Goal: Navigation & Orientation: Find specific page/section

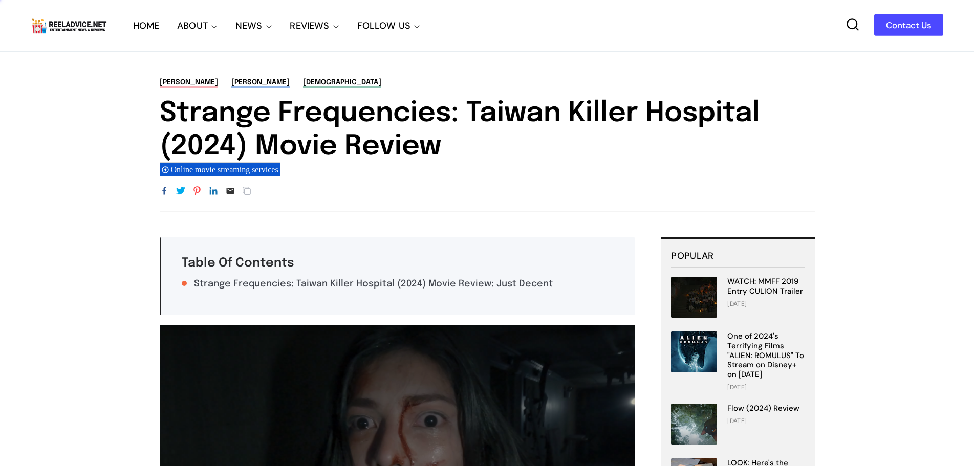
click at [146, 32] on link "HOME" at bounding box center [146, 25] width 27 height 51
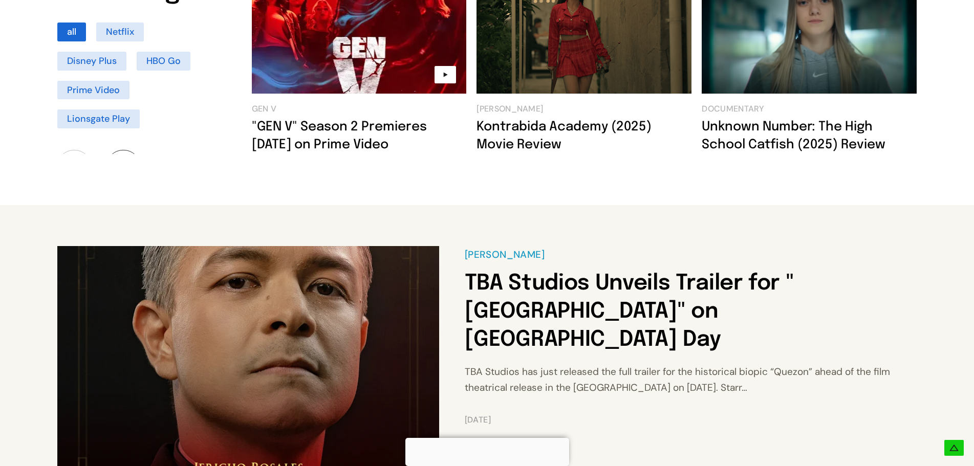
scroll to position [665, 0]
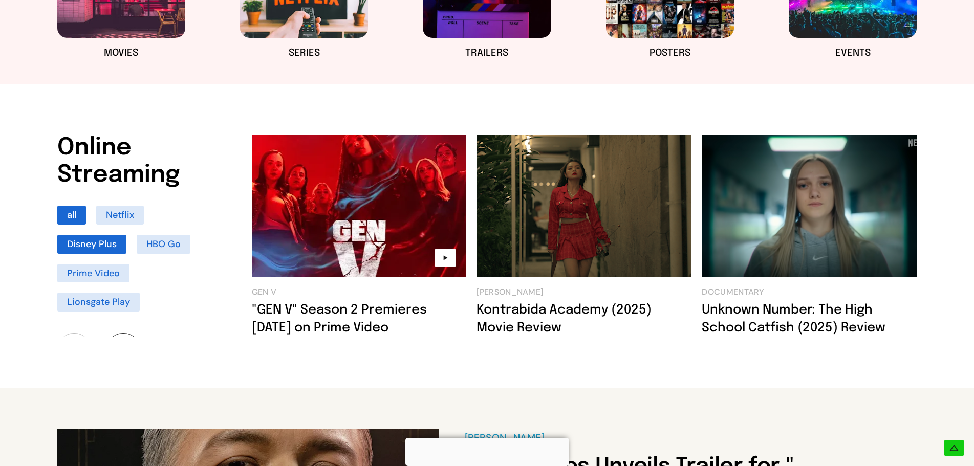
click at [96, 242] on li "Disney Plus" at bounding box center [91, 244] width 69 height 19
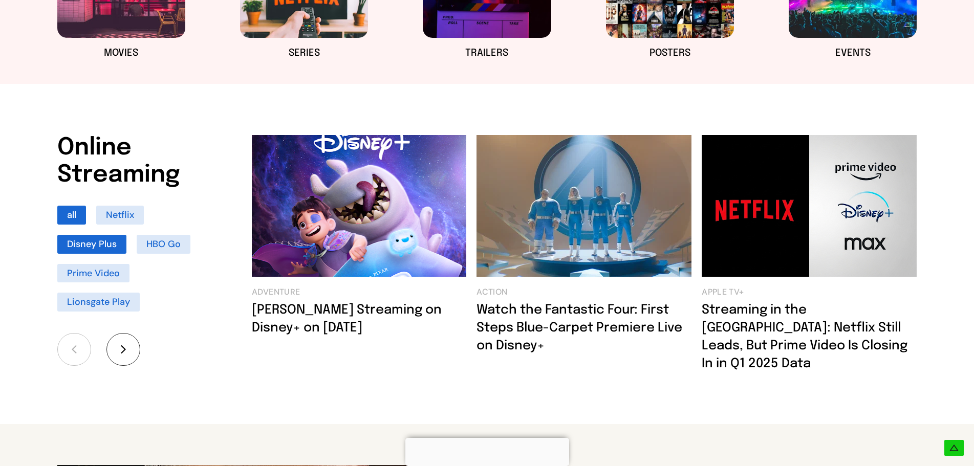
click at [76, 224] on li "all" at bounding box center [71, 215] width 29 height 19
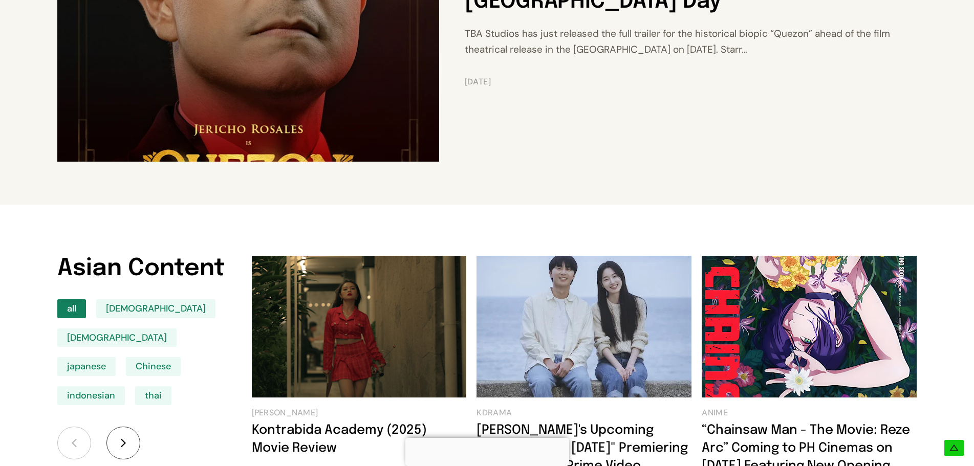
scroll to position [1433, 0]
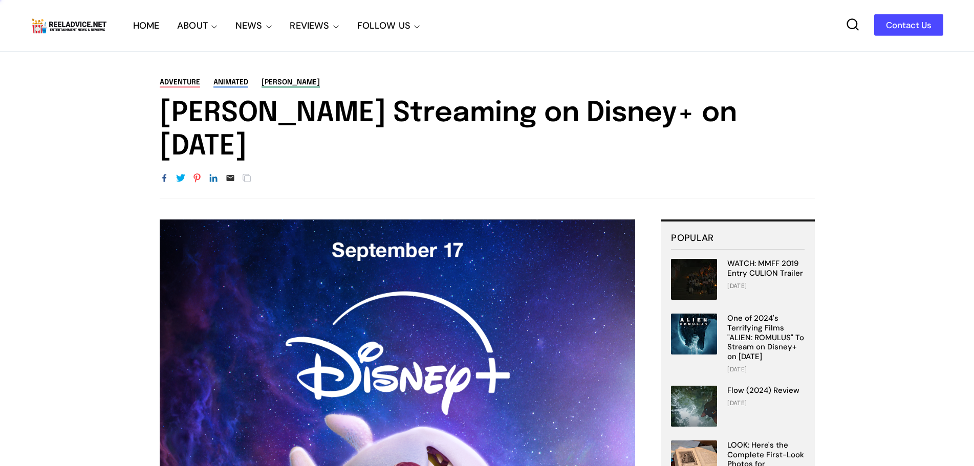
click at [147, 29] on link "HOME" at bounding box center [146, 25] width 27 height 51
